Goal: Contribute content

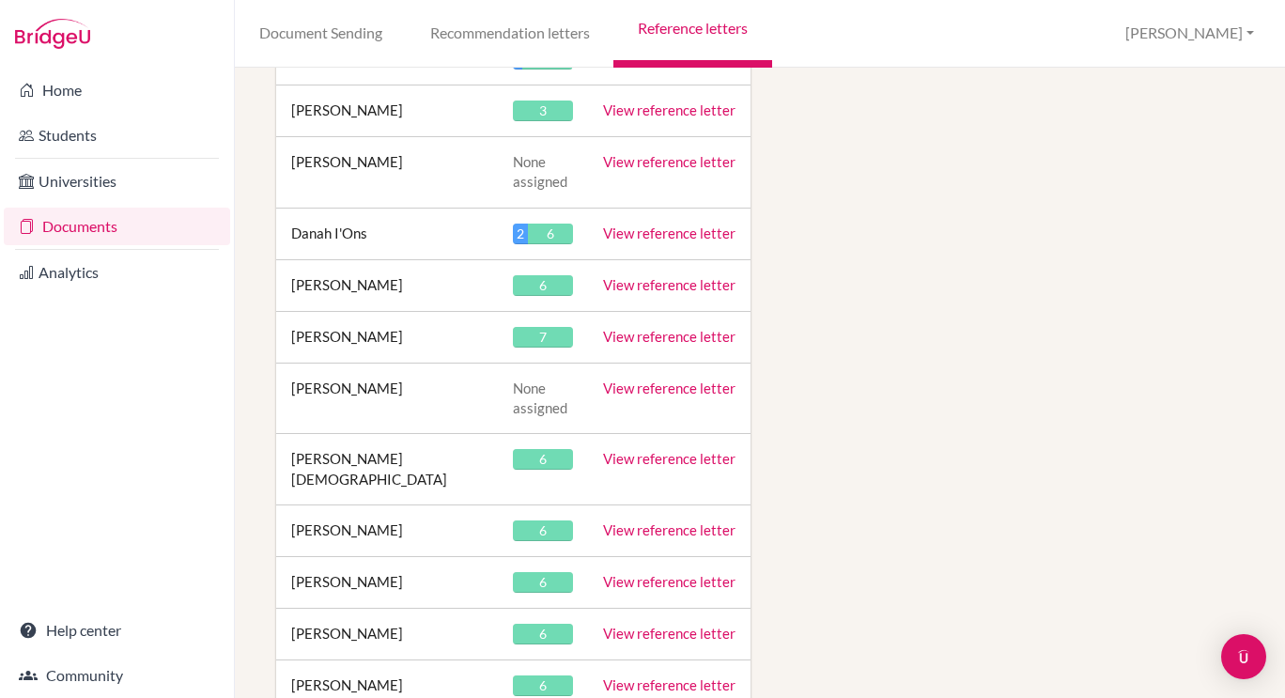
scroll to position [20373, 0]
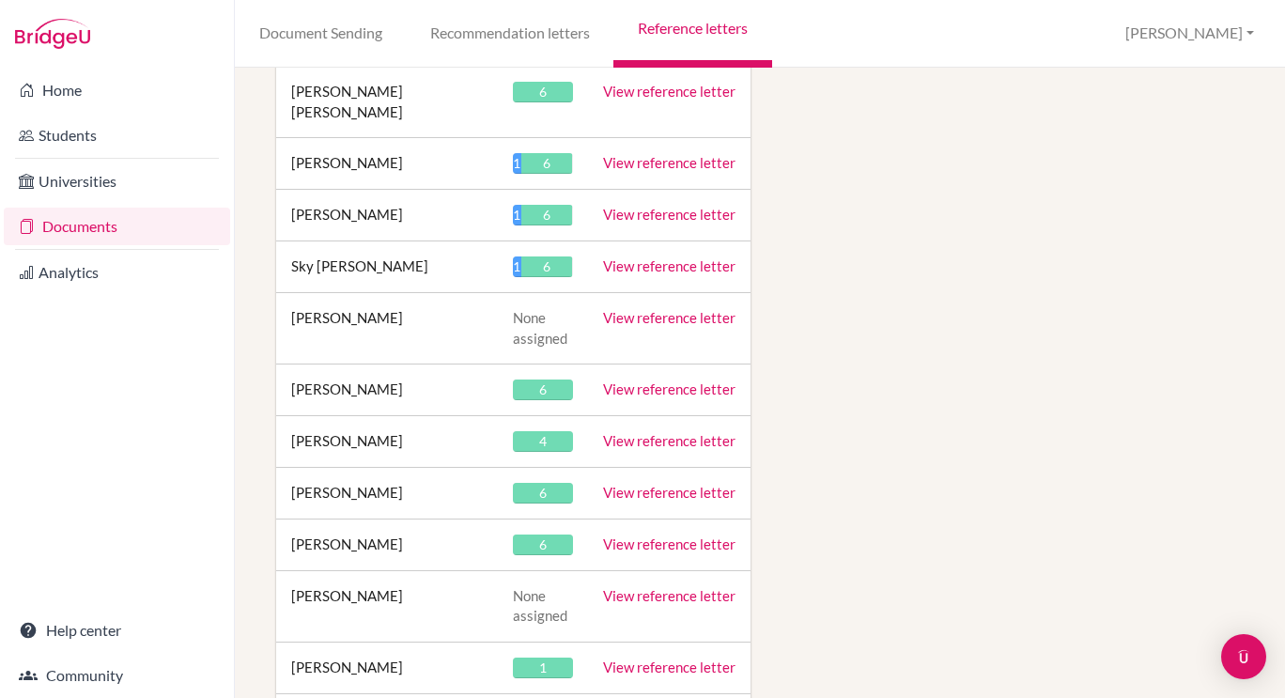
click at [684, 432] on link "View reference letter" at bounding box center [669, 440] width 132 height 17
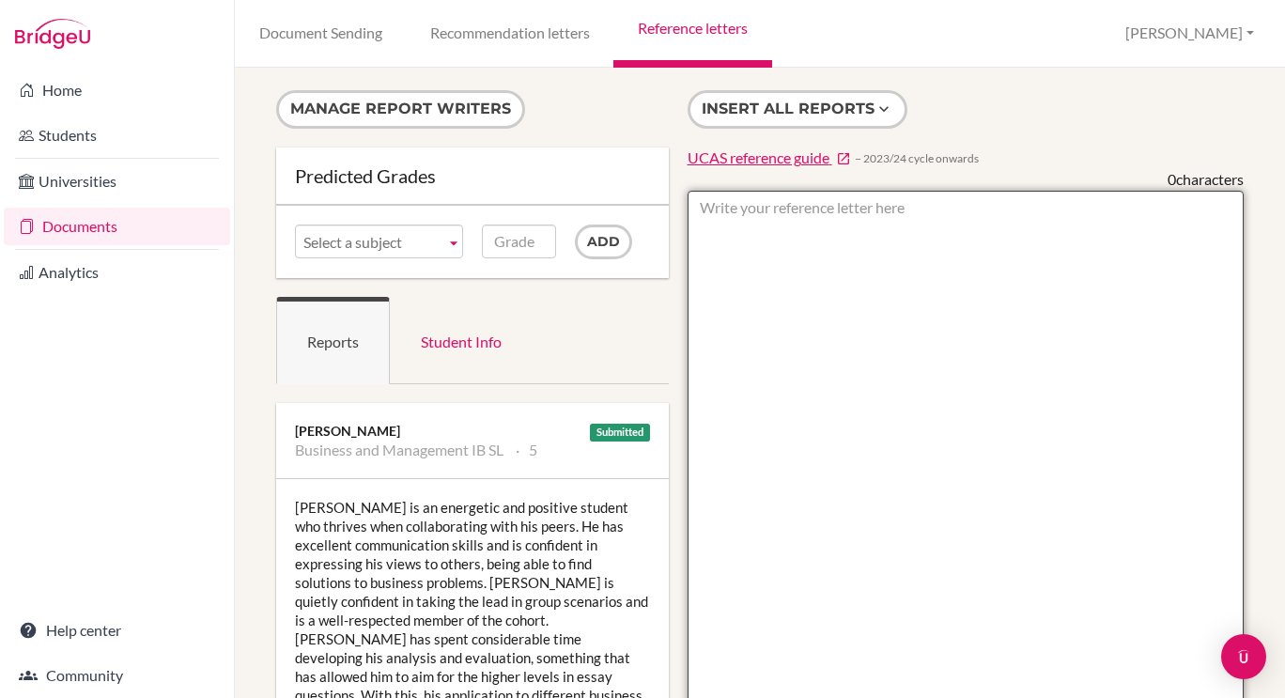
paste textarea "Joshua has responded with tenacity to the challenges and opportunities presente…"
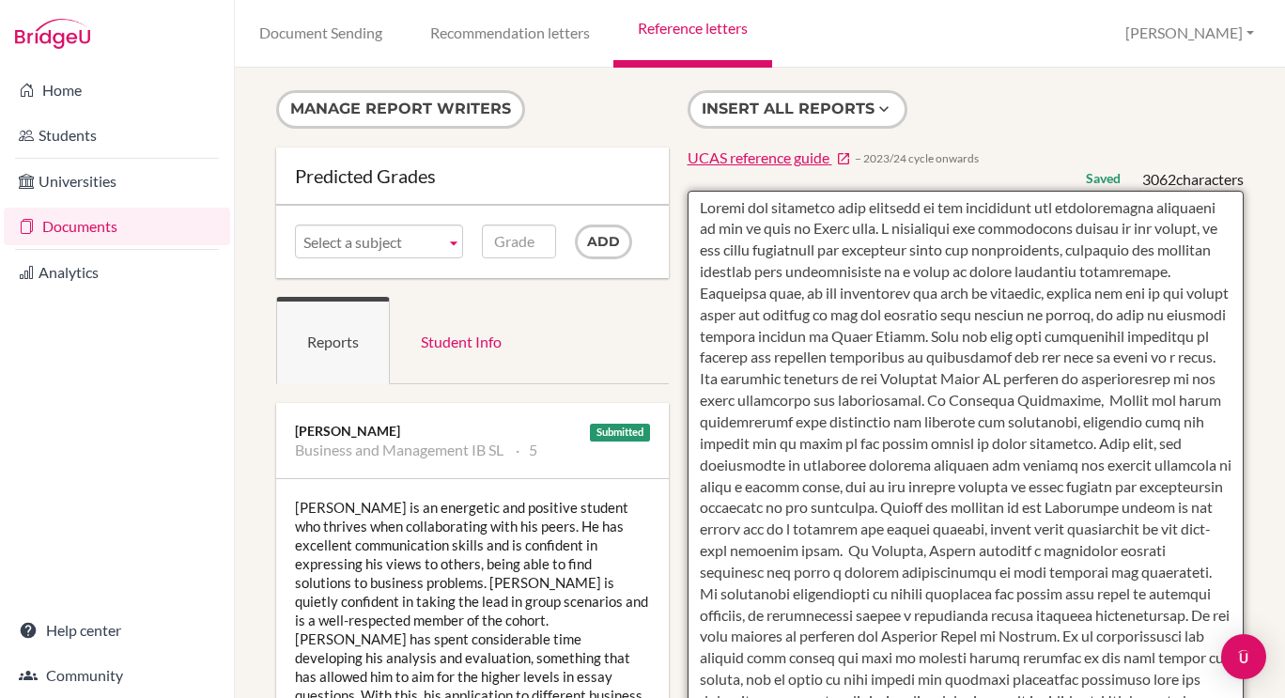
type textarea "Joshua has responded with tenacity to the challenges and opportunities presente…"
